Goal: Transaction & Acquisition: Purchase product/service

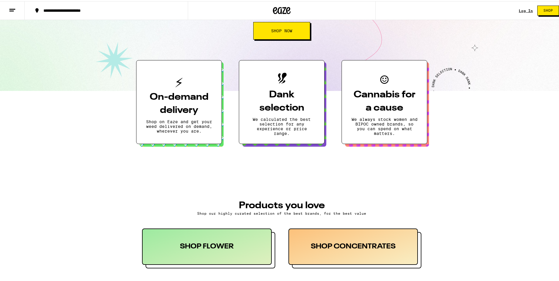
scroll to position [133, 0]
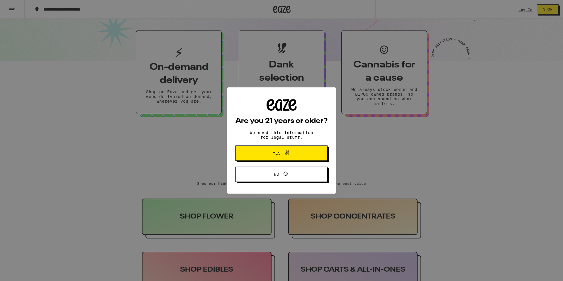
click at [274, 152] on span "Yes" at bounding box center [277, 153] width 8 height 4
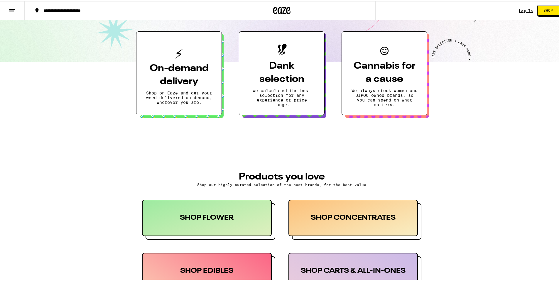
click at [180, 75] on h3 "On-demand delivery" at bounding box center [179, 74] width 66 height 26
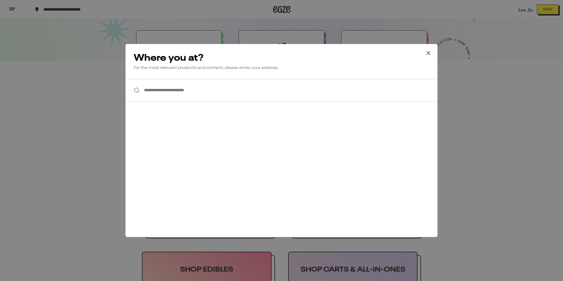
click at [82, 84] on div "**********" at bounding box center [281, 140] width 563 height 281
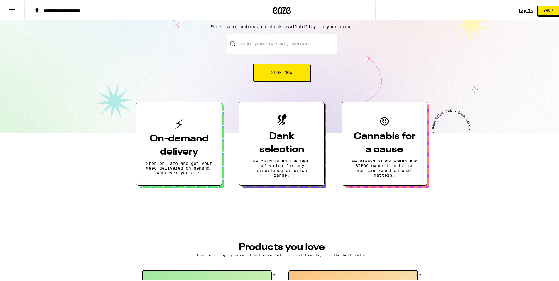
scroll to position [0, 0]
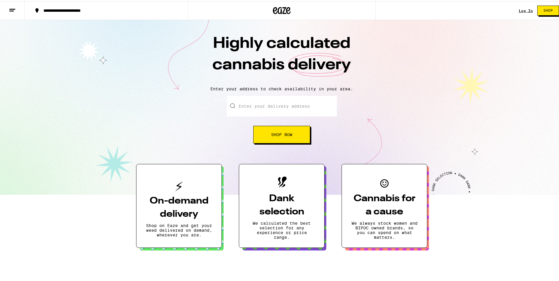
click at [185, 205] on h3 "On-demand delivery" at bounding box center [179, 206] width 66 height 26
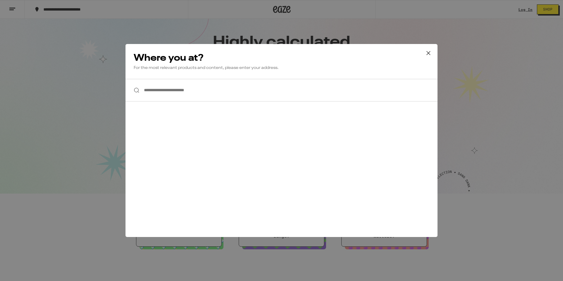
click at [432, 54] on icon at bounding box center [428, 53] width 9 height 9
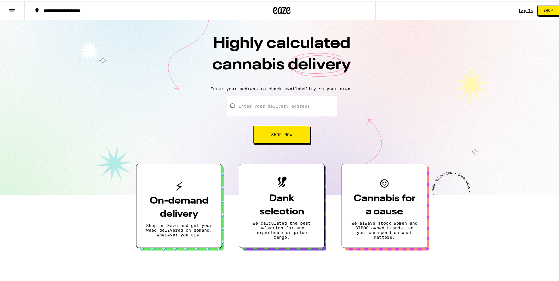
click at [20, 6] on button at bounding box center [12, 9] width 25 height 18
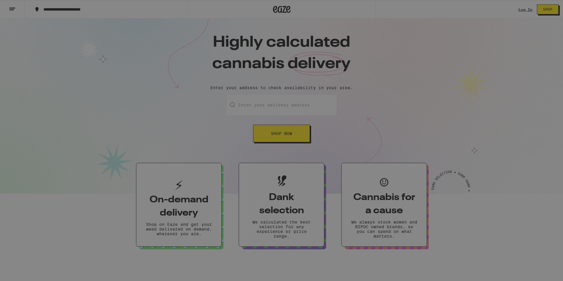
click at [203, 147] on div "Menu Log In Sign Up Shop Sale Flower & Prerolls Edibles Concentrates Wellness, …" at bounding box center [281, 140] width 563 height 281
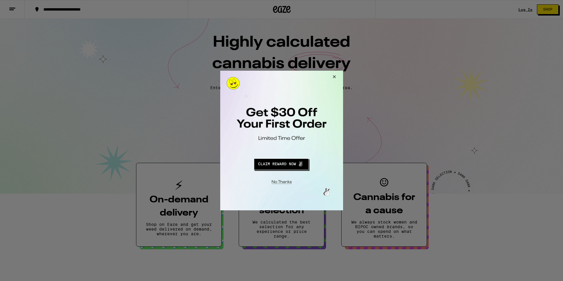
click at [493, 67] on div at bounding box center [281, 140] width 563 height 281
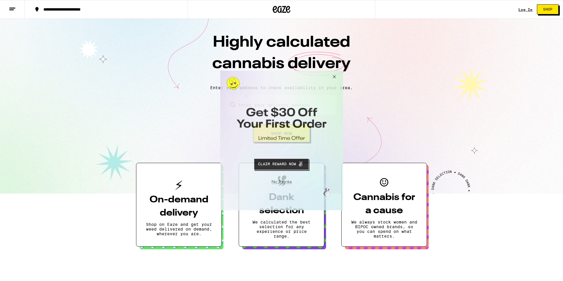
click at [335, 80] on button "Close Modal" at bounding box center [333, 78] width 16 height 14
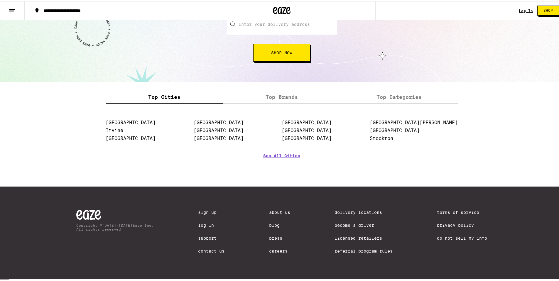
scroll to position [692, 0]
